Goal: Task Accomplishment & Management: Use online tool/utility

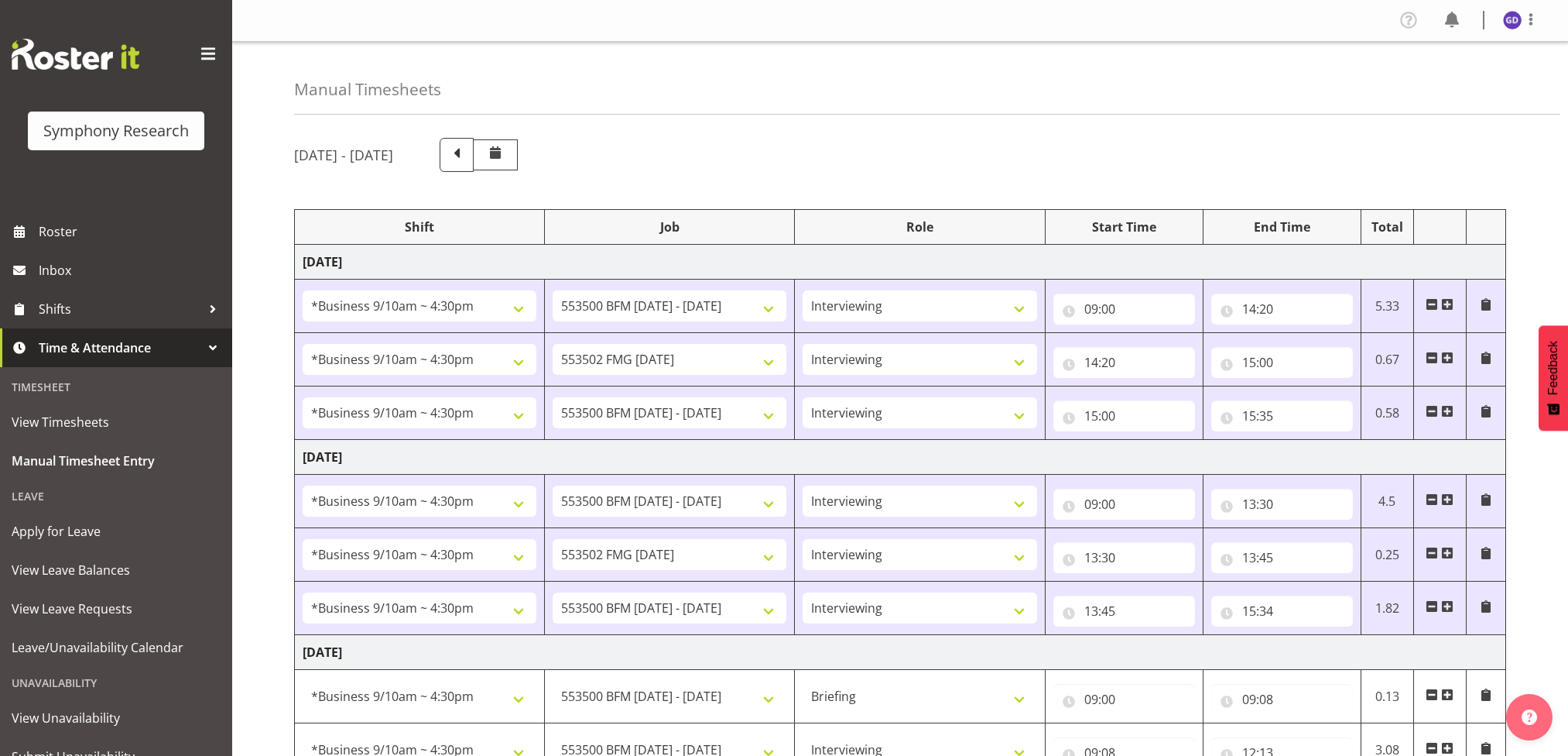
select select "26078"
select select "10242"
select select "47"
select select "26078"
select select "10458"
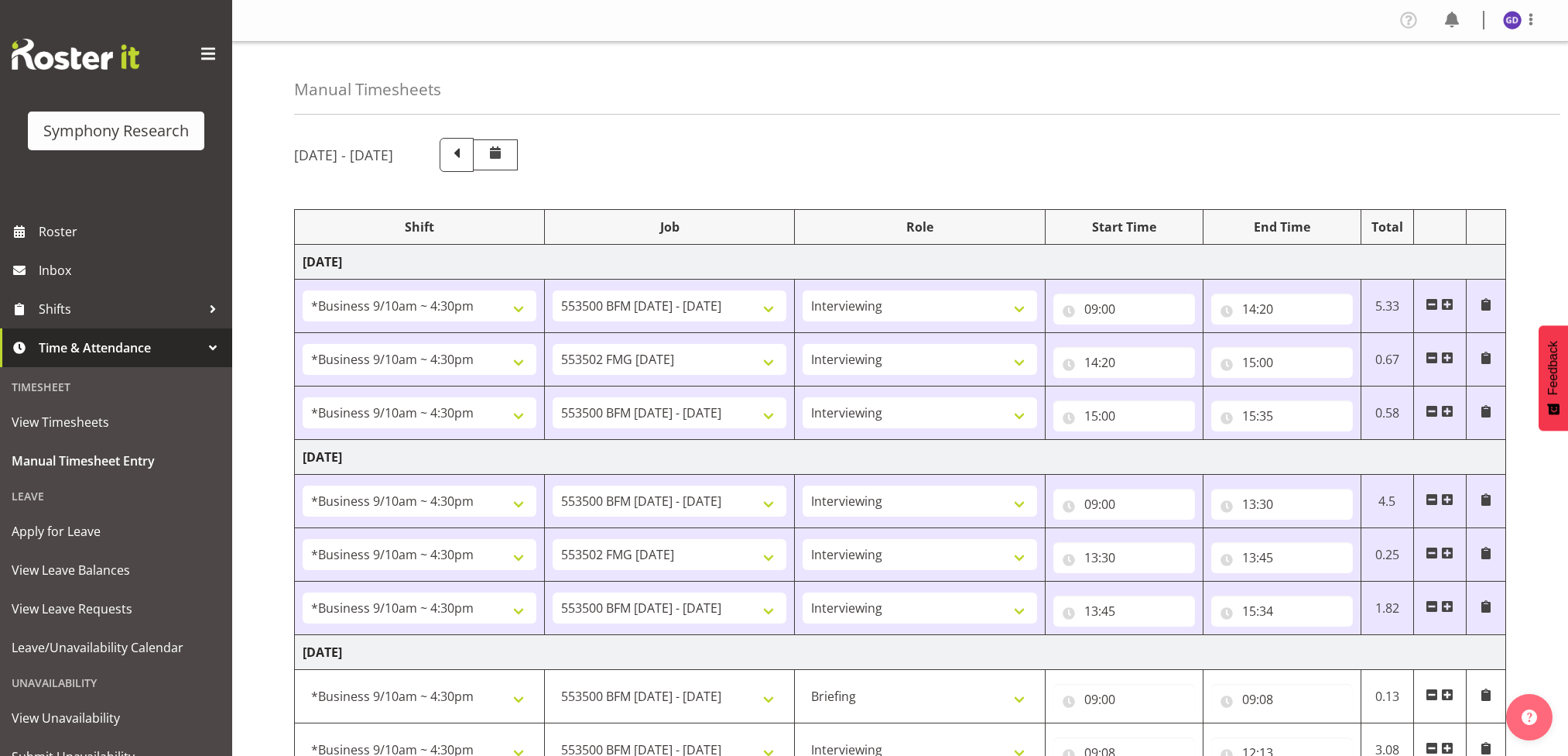
select select "47"
select select "26078"
select select "10242"
select select "47"
select select "26078"
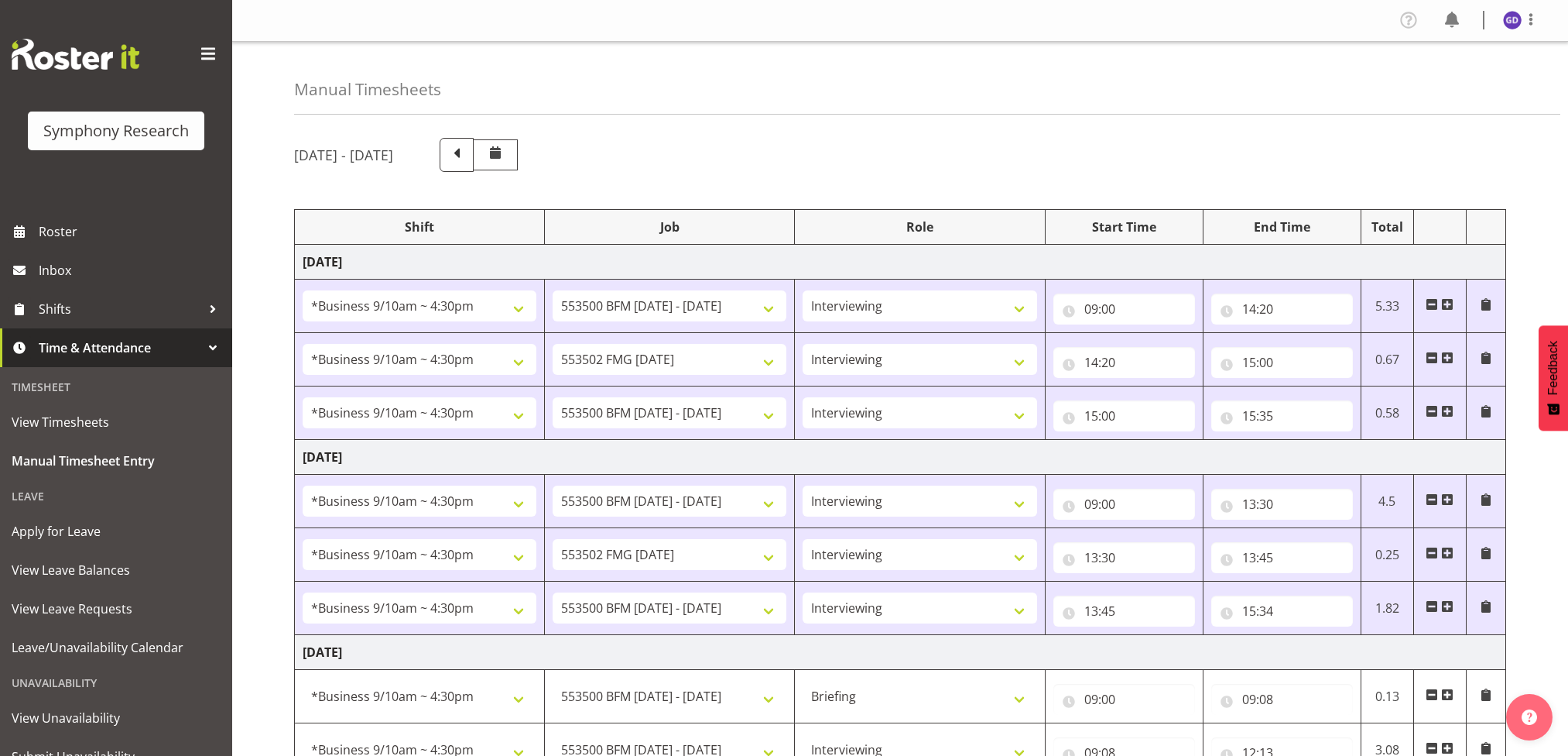
select select "10242"
select select "47"
select select "26078"
select select "10458"
select select "47"
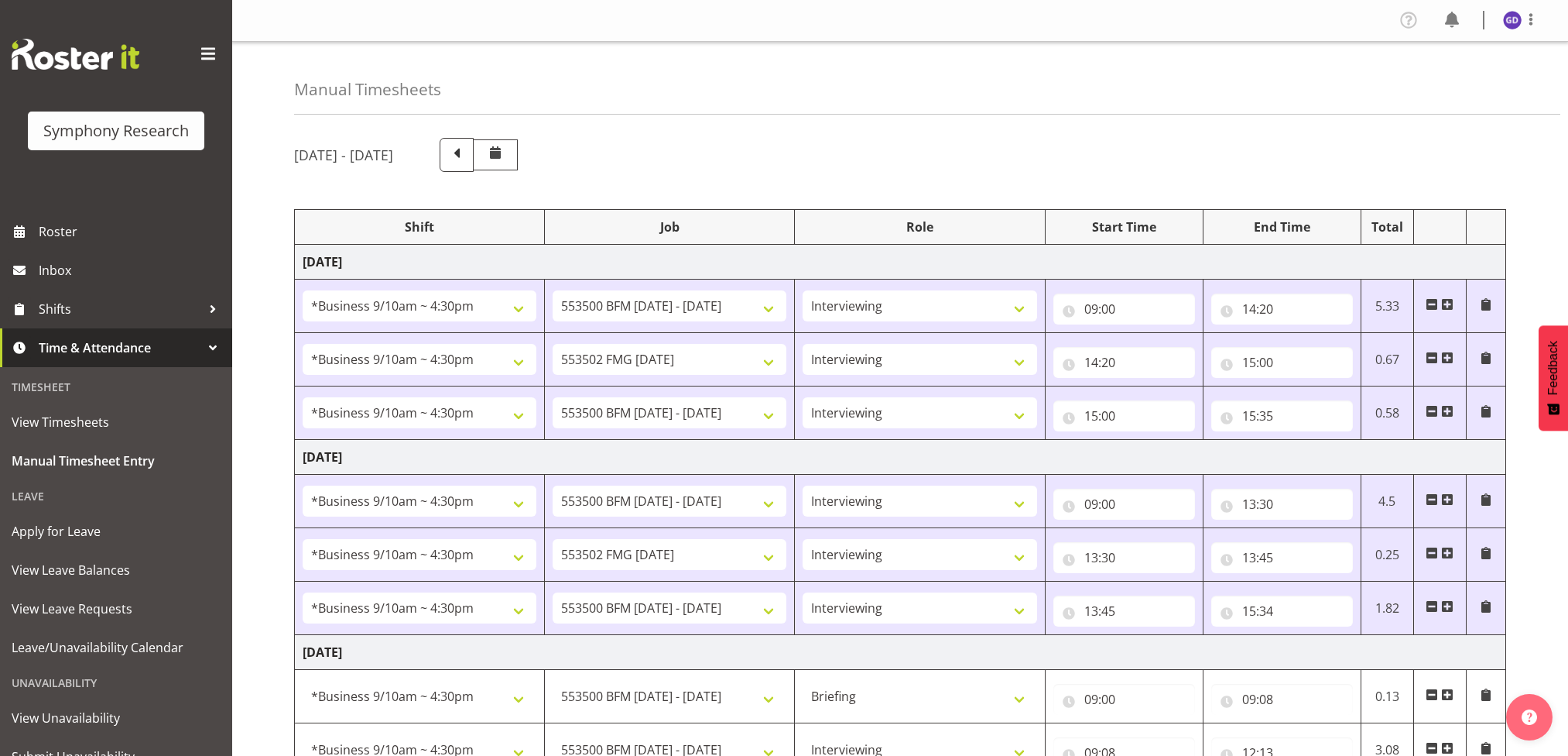
select select "26078"
select select "10242"
select select "47"
select select "26078"
select select "10242"
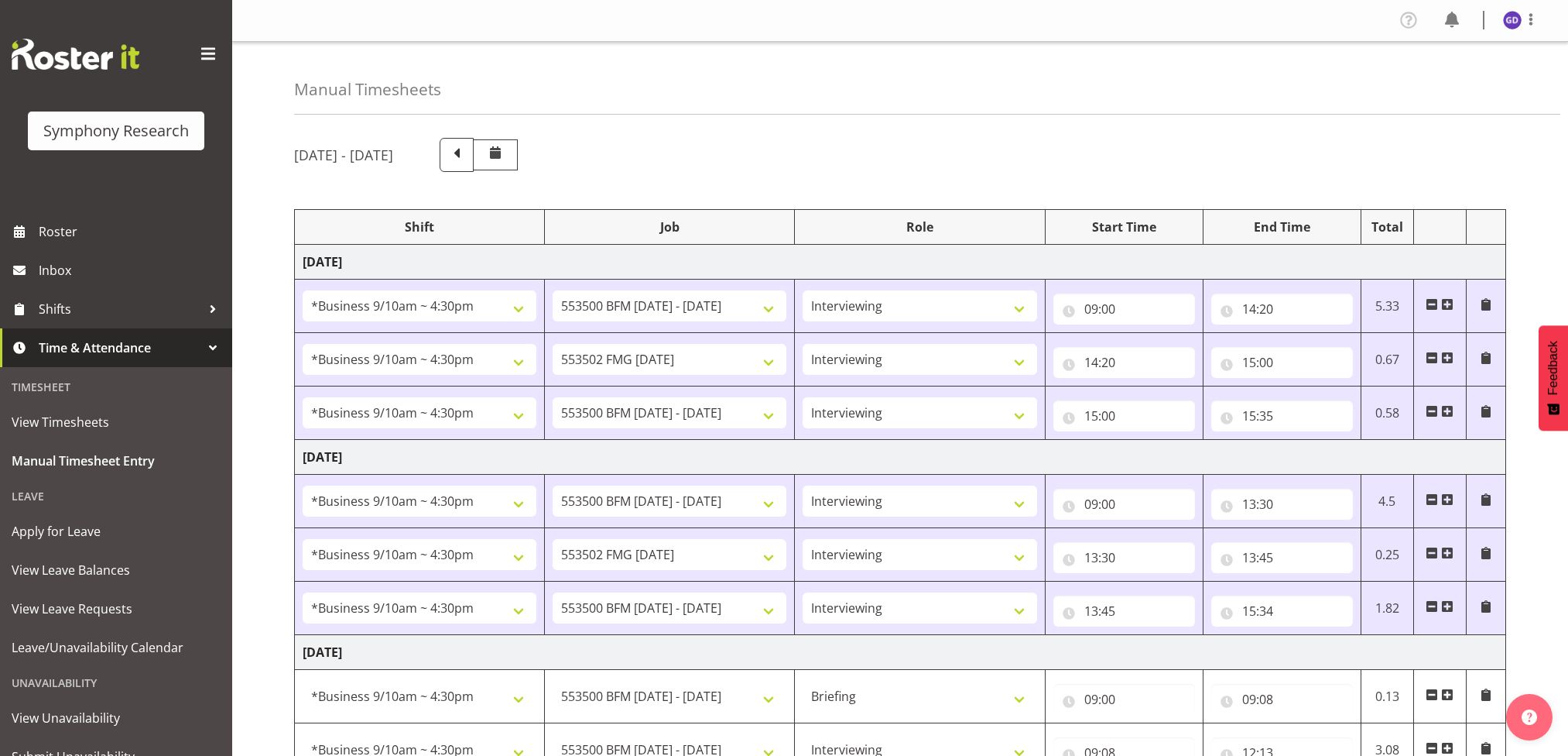
select select "26078"
select select "10242"
select select "47"
select select "26078"
select select "10458"
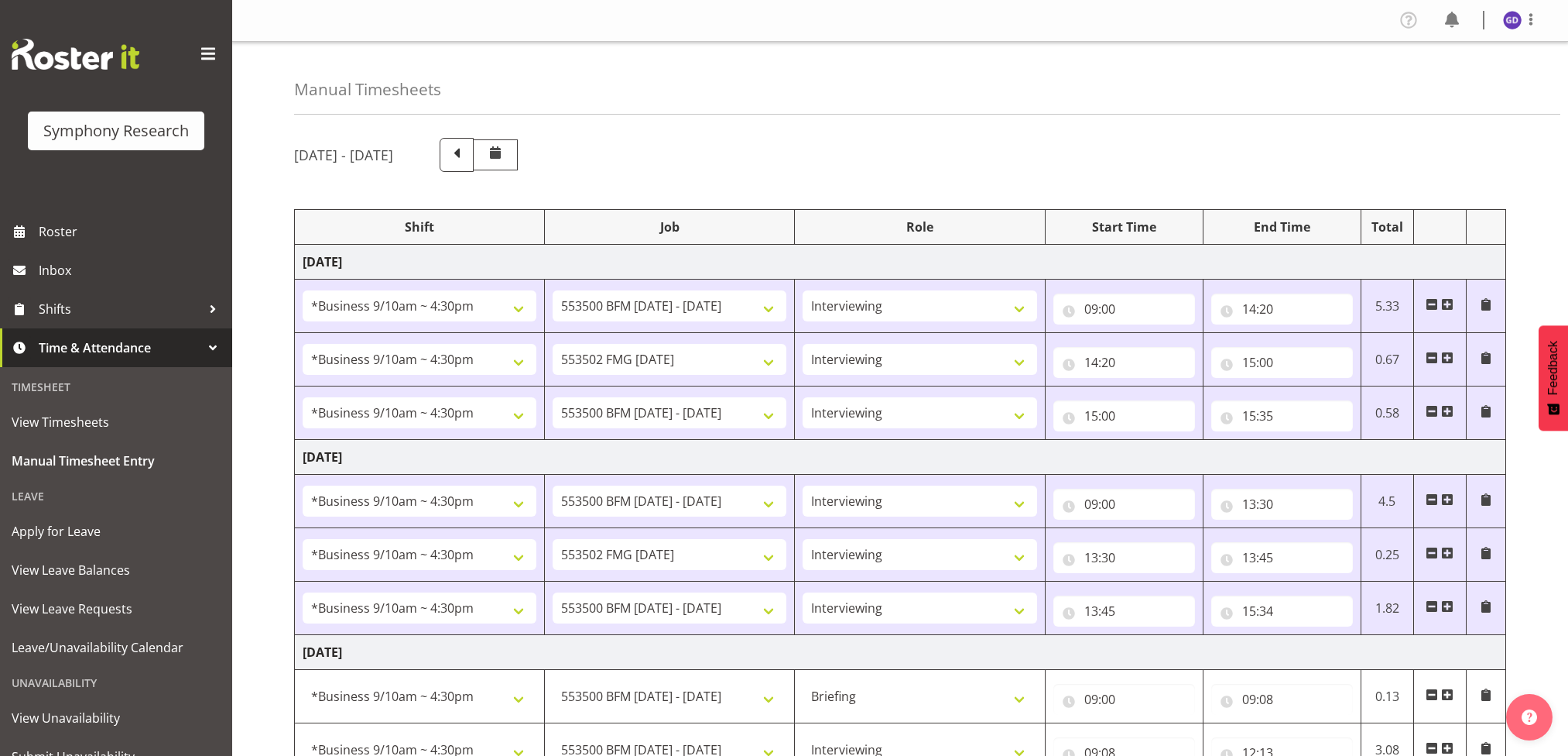
select select "47"
select select "26078"
select select "10242"
select select "47"
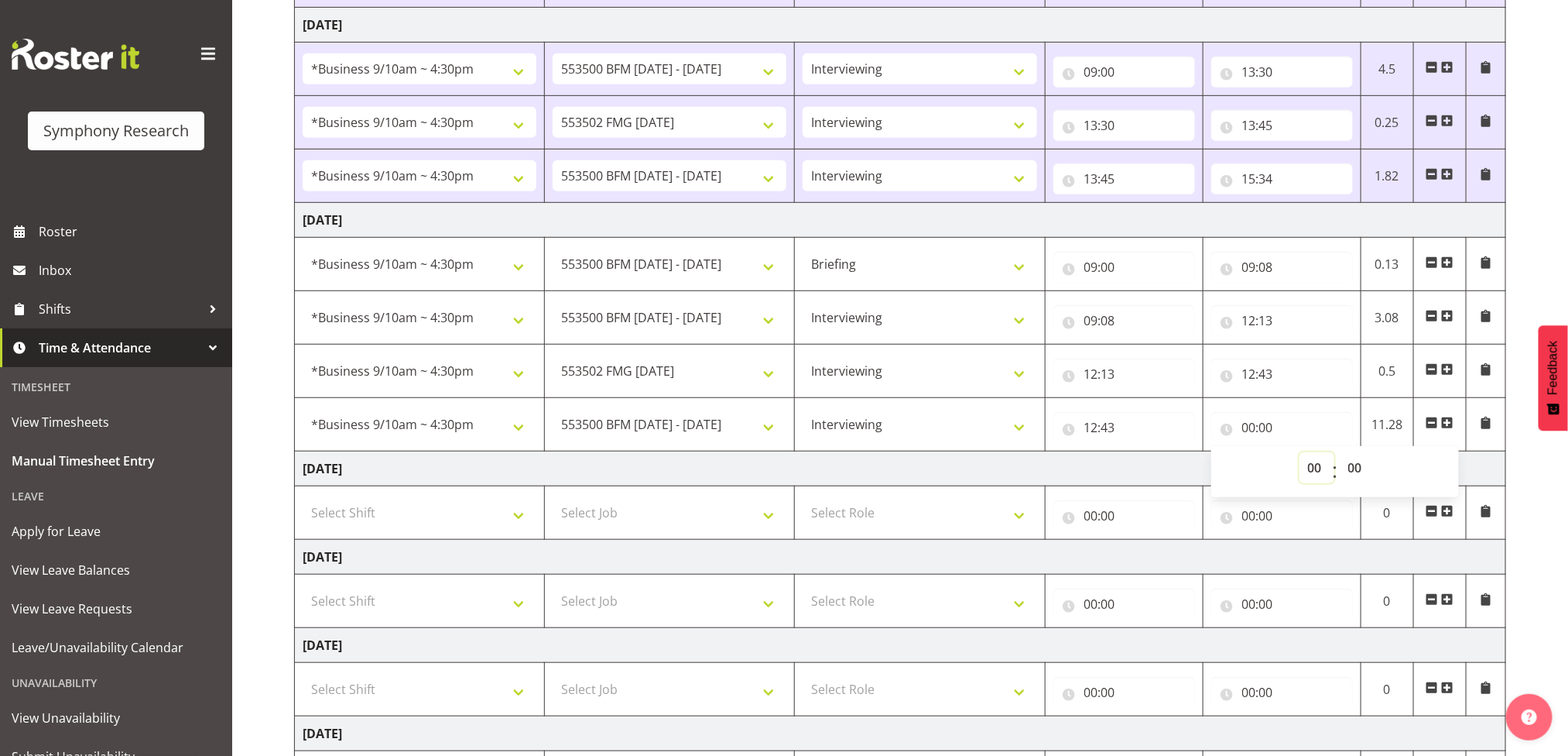
click at [1317, 470] on select "00 01 02 03 04 05 06 07 08 09 10 11 12 13 14 15 16 17 18 19 20 21 22 23" at bounding box center [1316, 467] width 35 height 31
select select "15"
click at [1299, 458] on select "00 01 02 03 04 05 06 07 08 09 10 11 12 13 14 15 16 17 18 19 20 21 22 23" at bounding box center [1316, 467] width 35 height 31
type input "15:00"
click at [1347, 470] on select "00 01 02 03 04 05 06 07 08 09 10 11 12 13 14 15 16 17 18 19 20 21 22 23 24 25 2…" at bounding box center [1357, 467] width 35 height 31
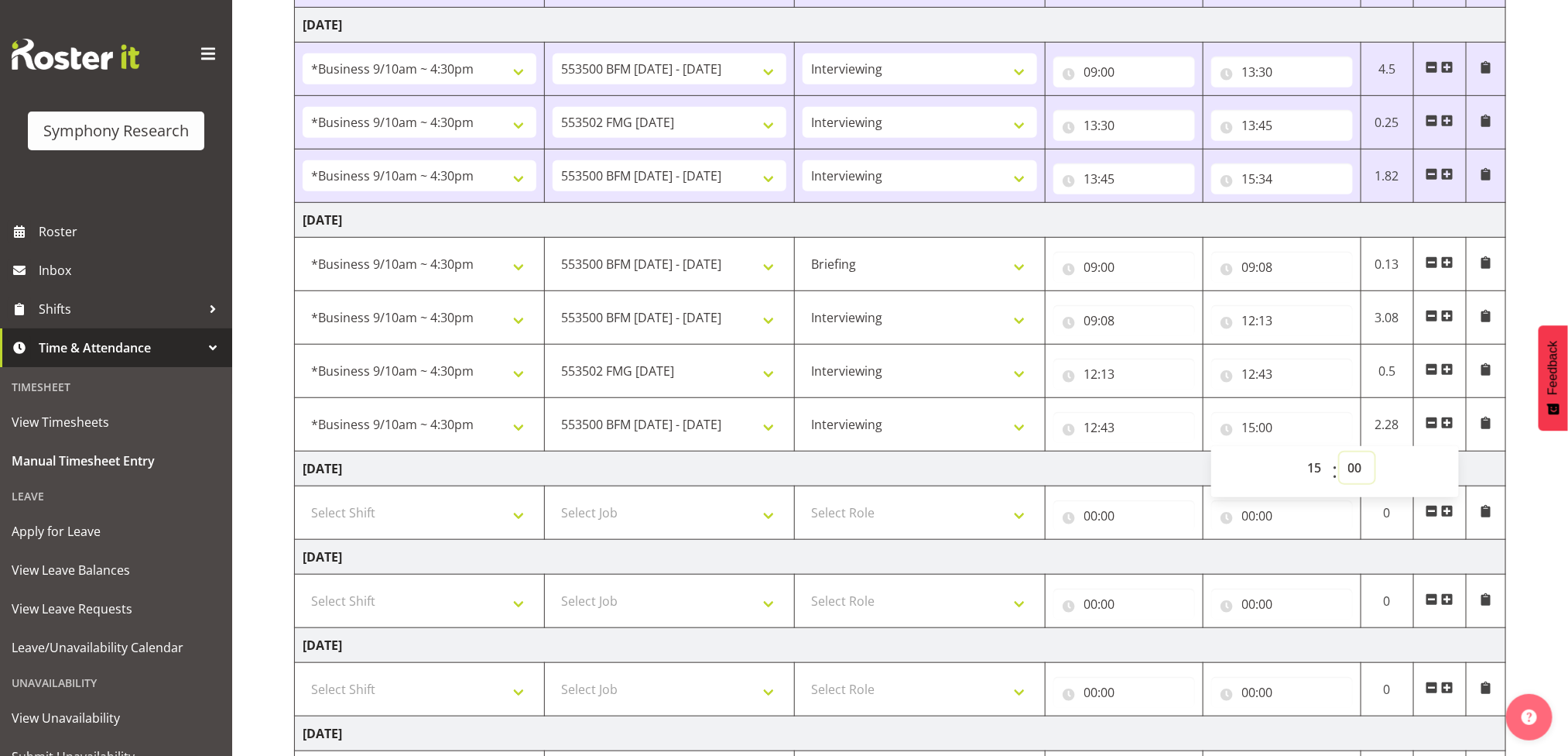
select select "30"
click at [1340, 458] on select "00 01 02 03 04 05 06 07 08 09 10 11 12 13 14 15 16 17 18 19 20 21 22 23 24 25 2…" at bounding box center [1357, 467] width 35 height 31
type input "15:30"
click at [978, 435] on select "Briefing Interviewing" at bounding box center [919, 424] width 234 height 31
click at [981, 431] on select "Briefing Interviewing" at bounding box center [919, 424] width 234 height 31
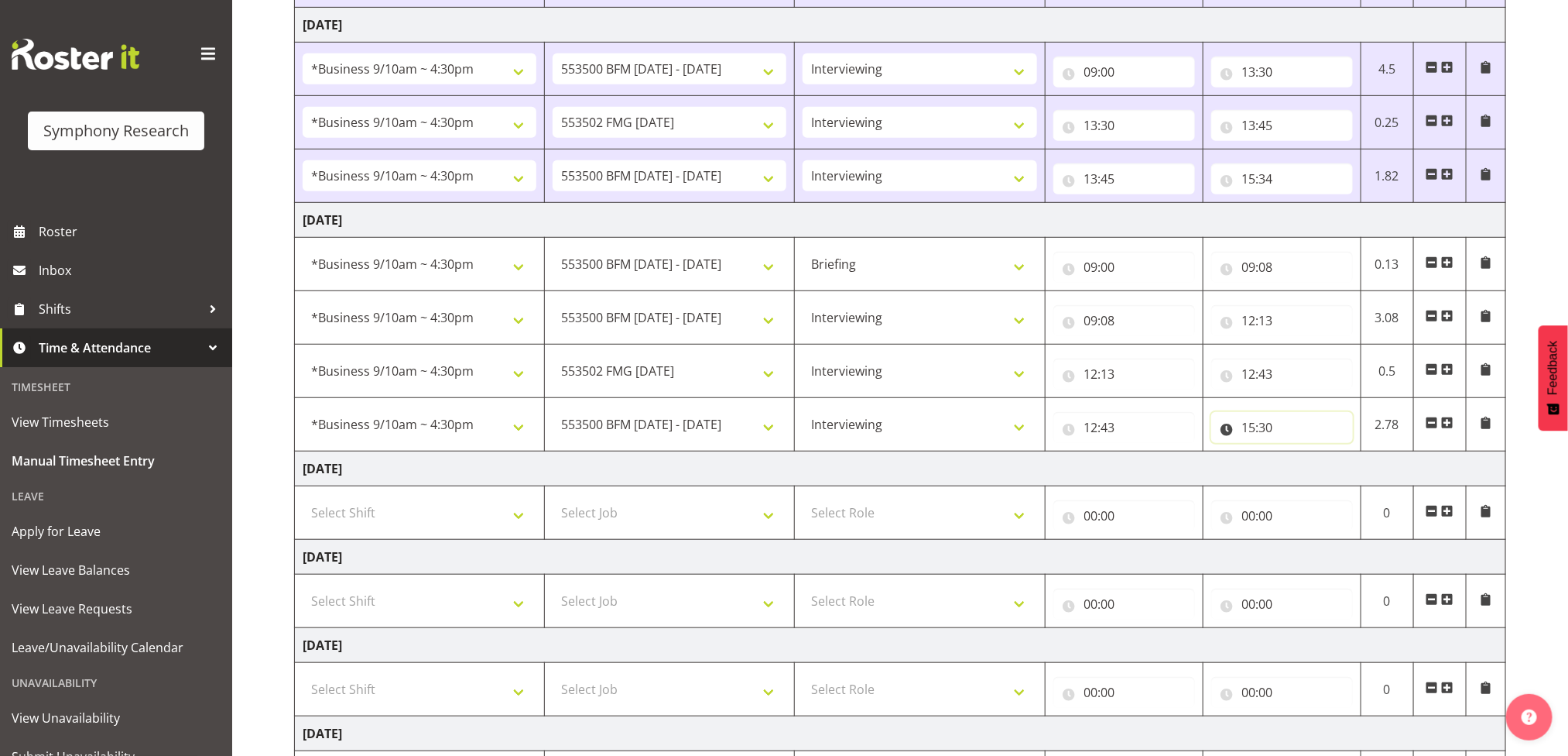
click at [1258, 435] on input "15:30" at bounding box center [1281, 427] width 141 height 31
click at [1358, 473] on select "00 01 02 03 04 05 06 07 08 09 10 11 12 13 14 15 16 17 18 19 20 21 22 23 24 25 2…" at bounding box center [1357, 467] width 35 height 31
select select "32"
click at [1340, 458] on select "00 01 02 03 04 05 06 07 08 09 10 11 12 13 14 15 16 17 18 19 20 21 22 23 24 25 2…" at bounding box center [1357, 467] width 35 height 31
type input "15:32"
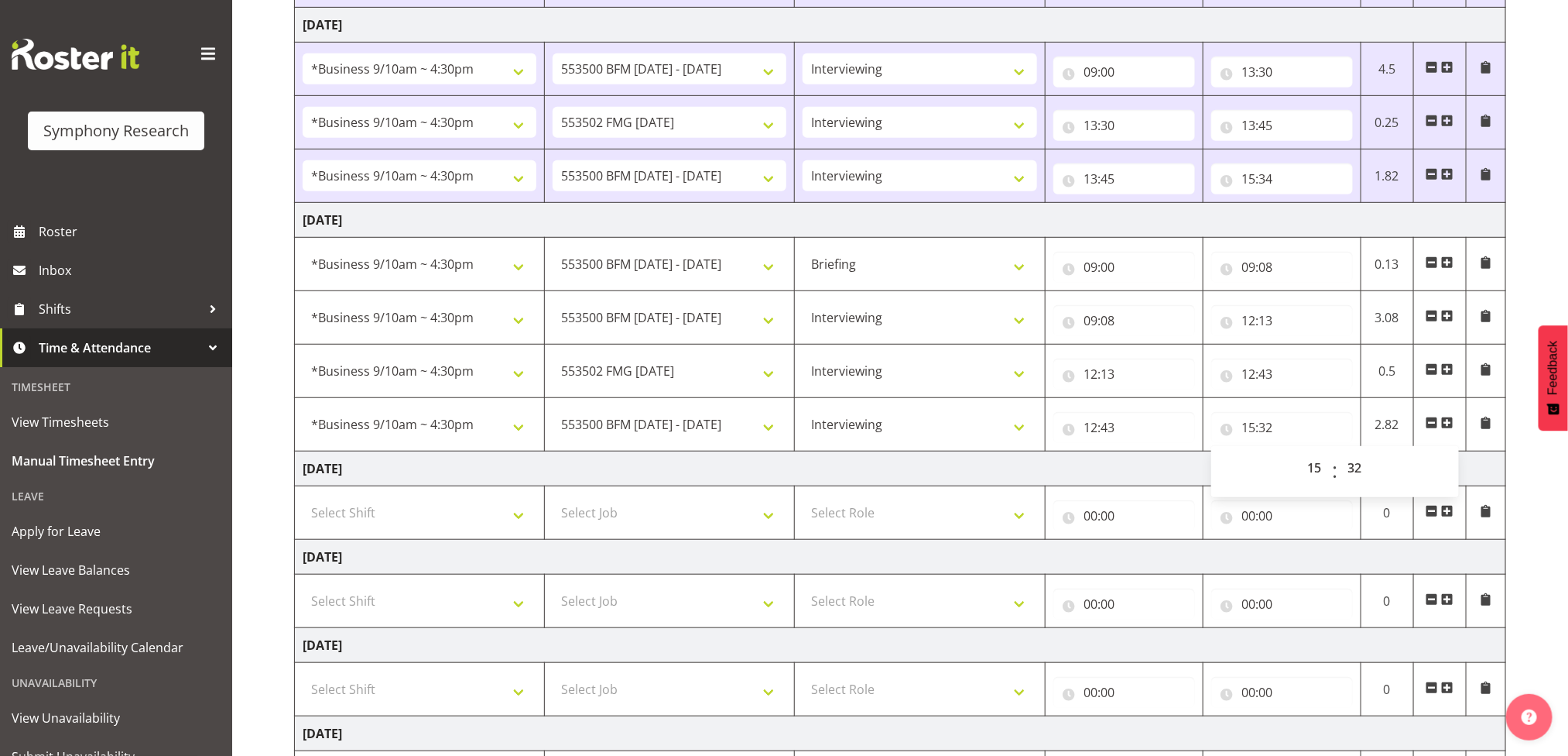
click at [1402, 431] on td "2.82" at bounding box center [1386, 425] width 53 height 53
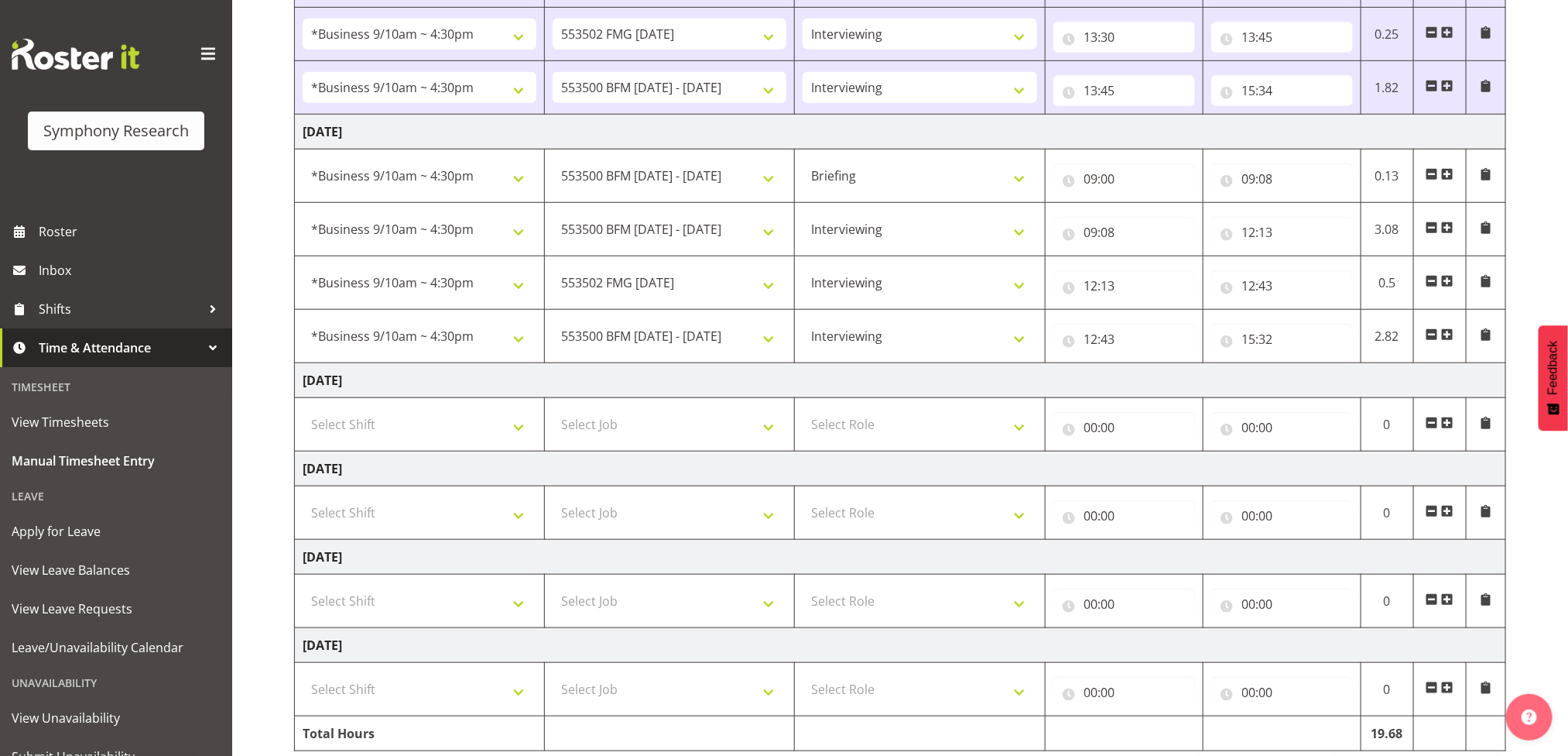
scroll to position [593, 0]
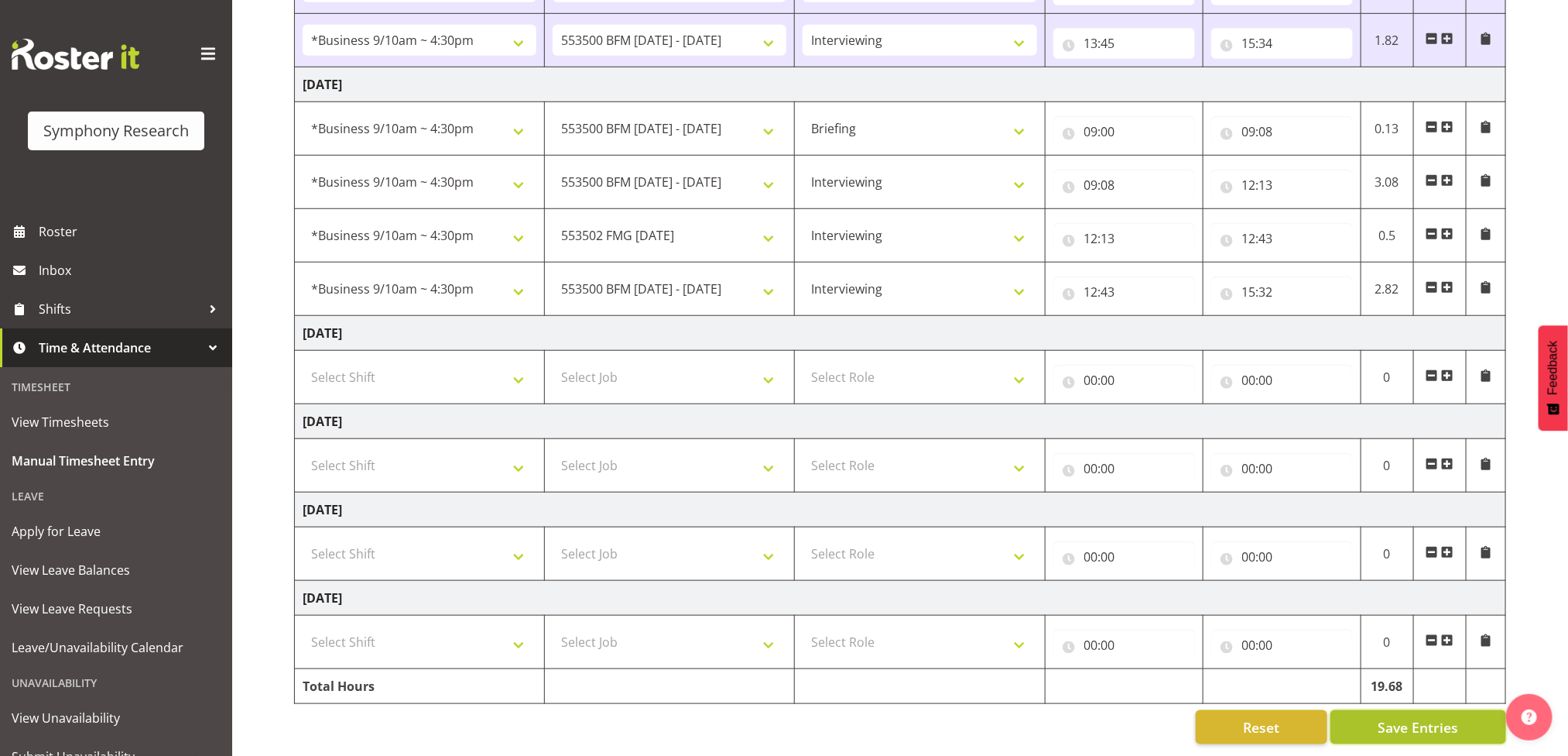
click at [1440, 719] on span "Save Entries" at bounding box center [1418, 727] width 80 height 20
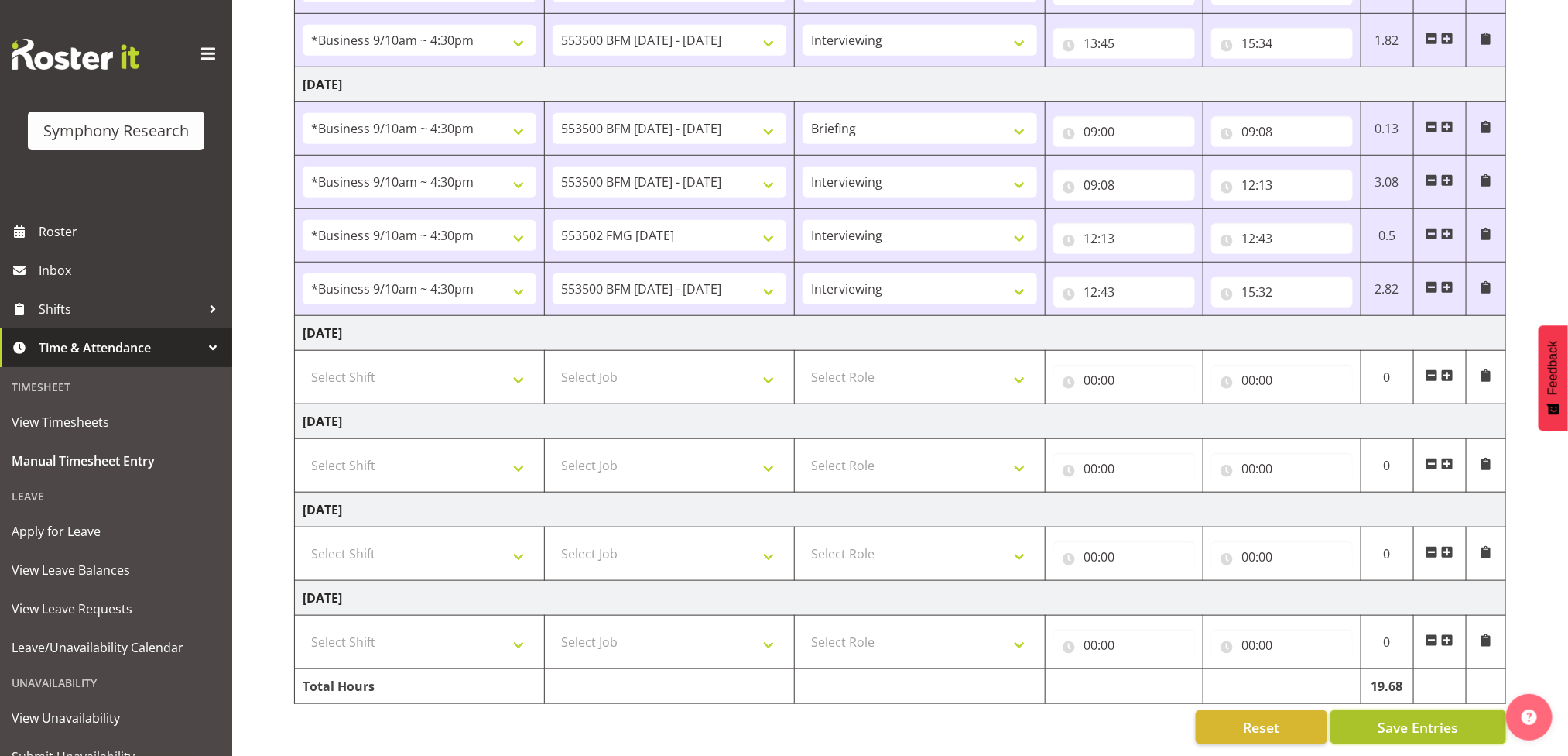
click at [1405, 717] on span "Save Entries" at bounding box center [1418, 727] width 80 height 20
